Goal: Task Accomplishment & Management: Manage account settings

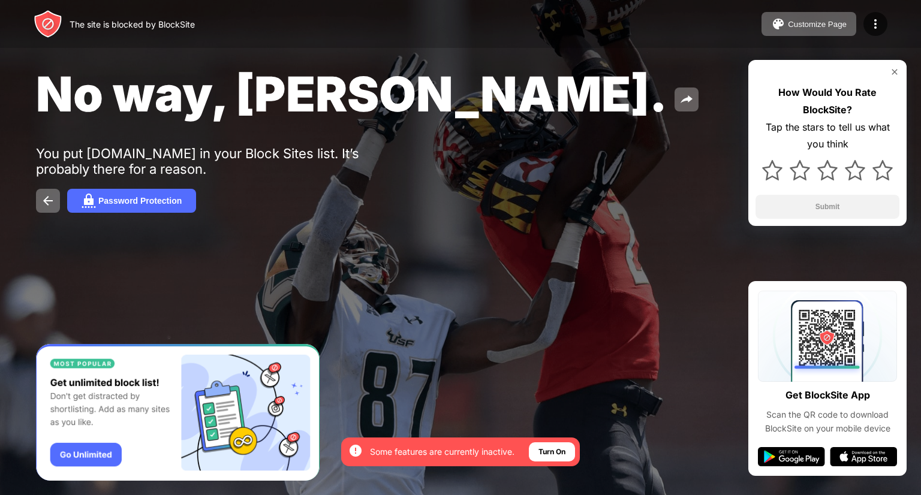
click at [873, 24] on img at bounding box center [875, 24] width 14 height 14
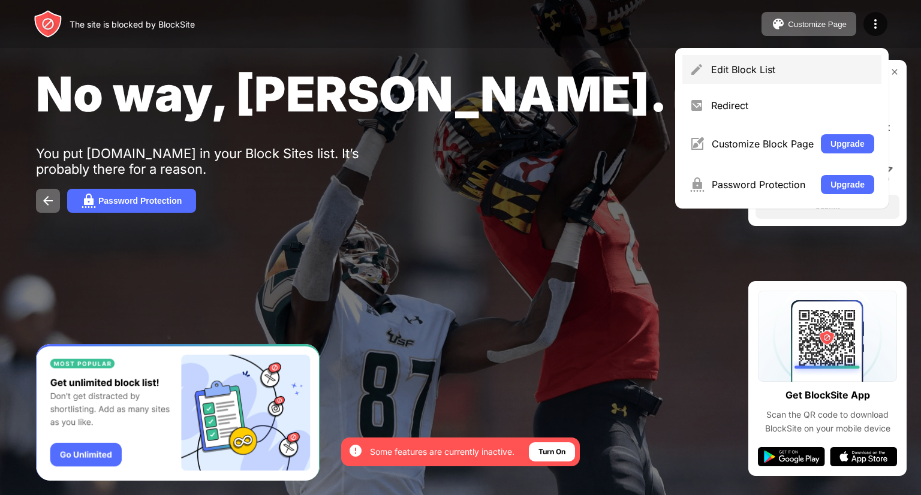
click at [739, 66] on div "Edit Block List" at bounding box center [792, 70] width 163 height 12
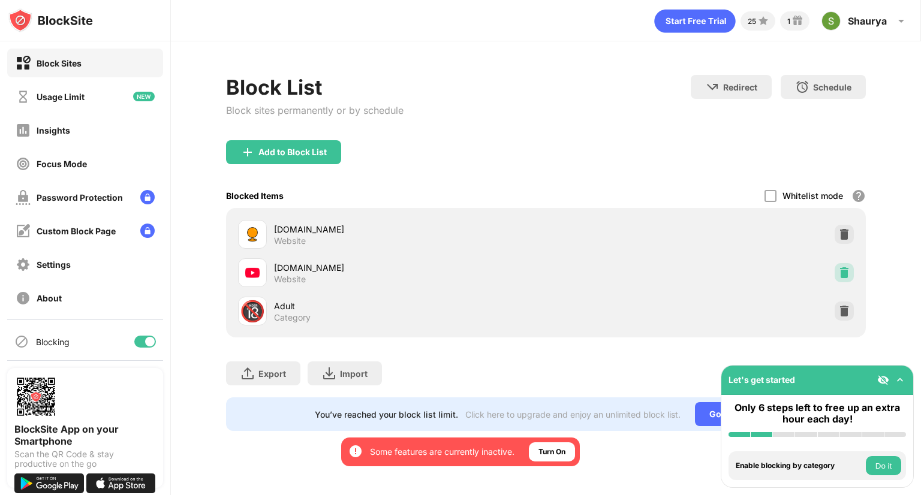
click at [838, 275] on img at bounding box center [844, 273] width 12 height 12
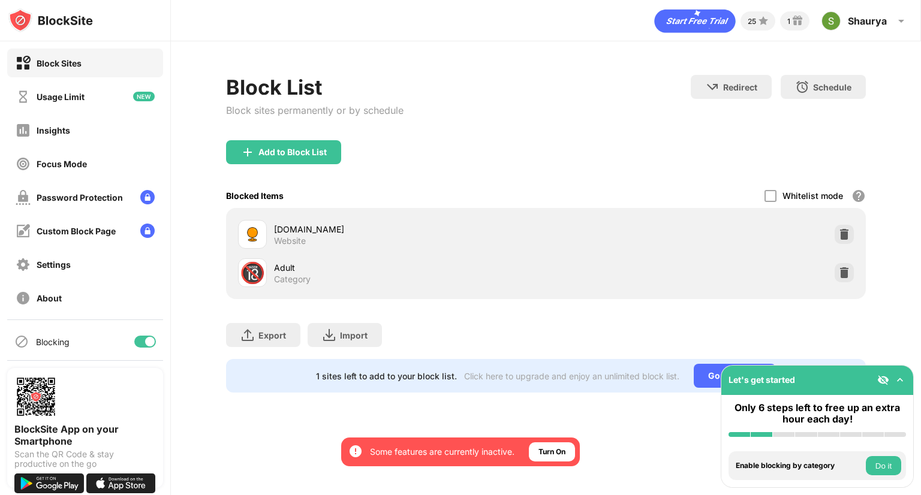
click at [295, 158] on div "Add to Block List" at bounding box center [283, 152] width 115 height 24
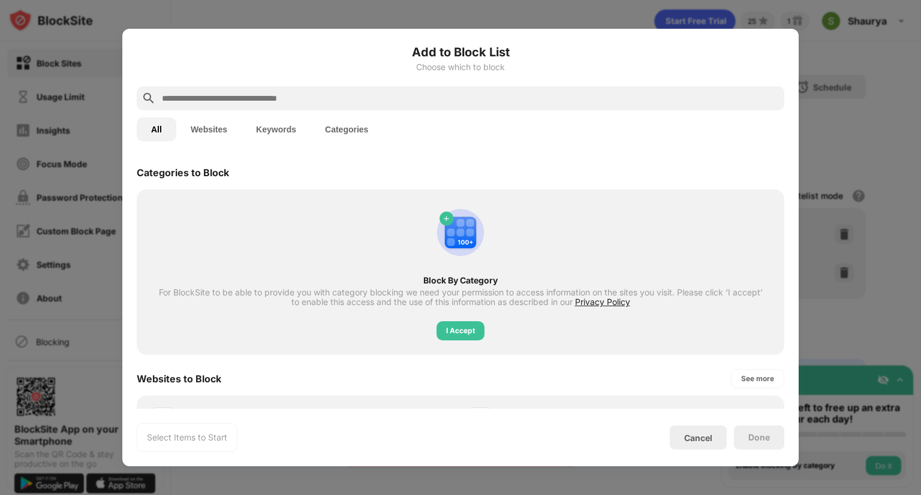
click at [312, 115] on div "All Websites Keywords Categories" at bounding box center [461, 129] width 648 height 38
click at [284, 94] on input "text" at bounding box center [470, 98] width 619 height 14
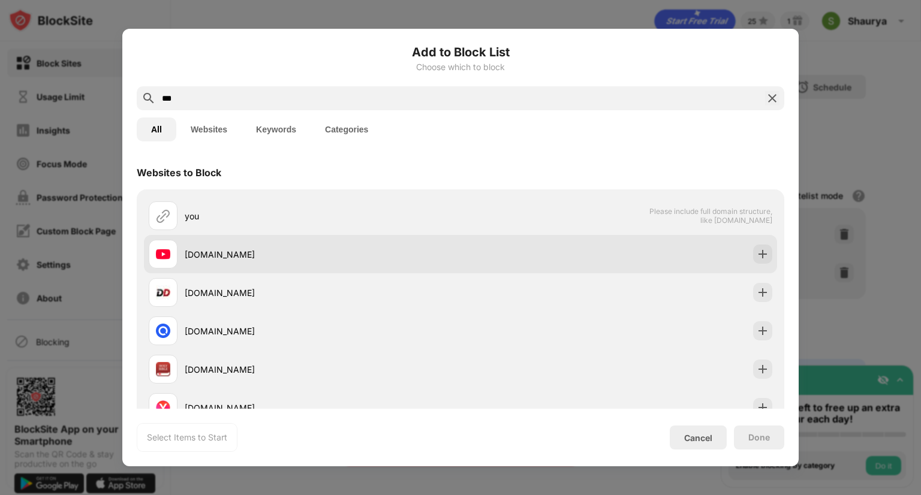
type input "***"
click at [201, 252] on div "[DOMAIN_NAME]" at bounding box center [323, 254] width 276 height 13
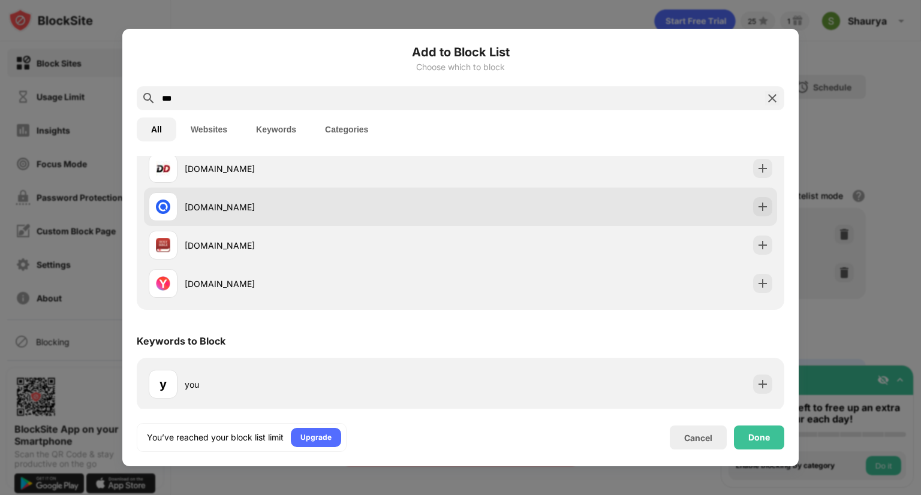
scroll to position [124, 0]
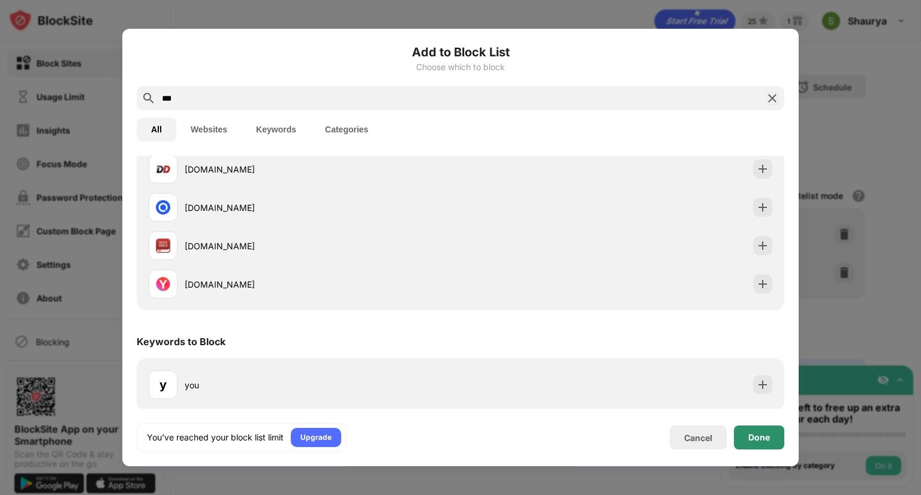
click at [741, 434] on div "Done" at bounding box center [759, 438] width 50 height 24
